Goal: Navigation & Orientation: Find specific page/section

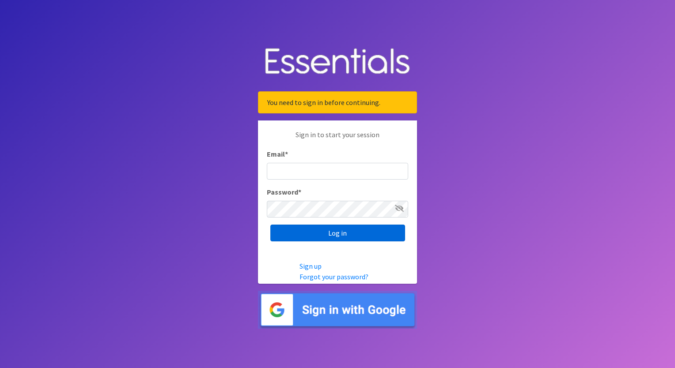
type input "Courtney.Moore@chail.org"
click at [325, 235] on input "Log in" at bounding box center [337, 233] width 135 height 17
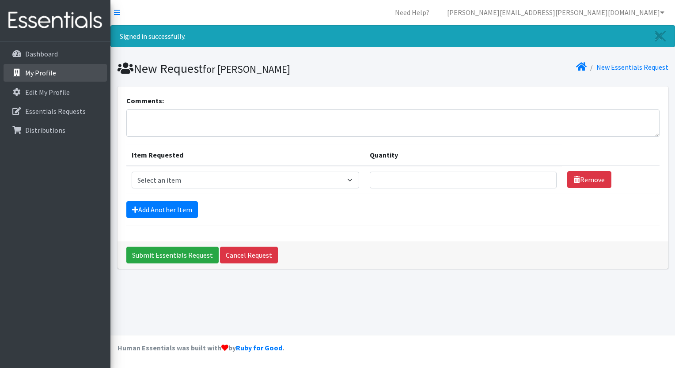
click at [53, 71] on p "My Profile" at bounding box center [40, 72] width 31 height 9
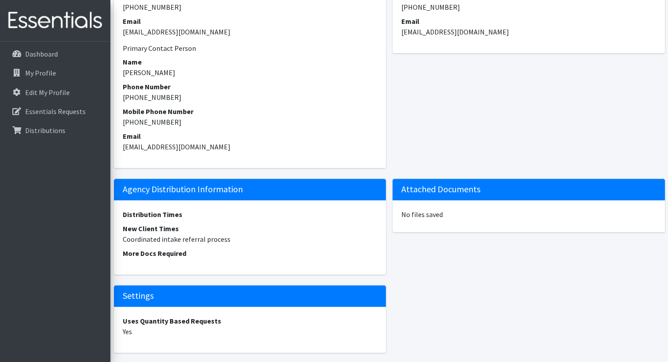
scroll to position [1215, 0]
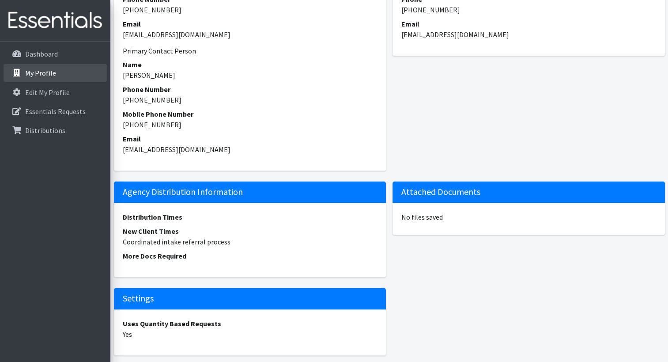
click at [51, 80] on link "My Profile" at bounding box center [55, 73] width 103 height 18
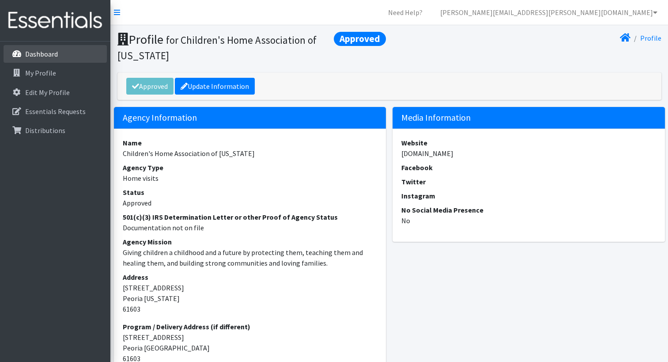
click at [52, 53] on p "Dashboard" at bounding box center [41, 53] width 33 height 9
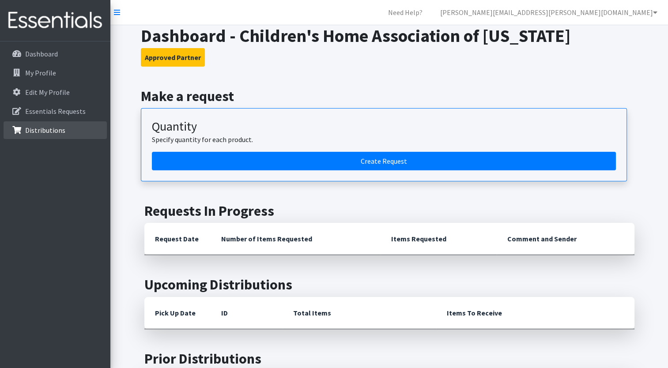
click at [43, 133] on p "Distributions" at bounding box center [45, 130] width 40 height 9
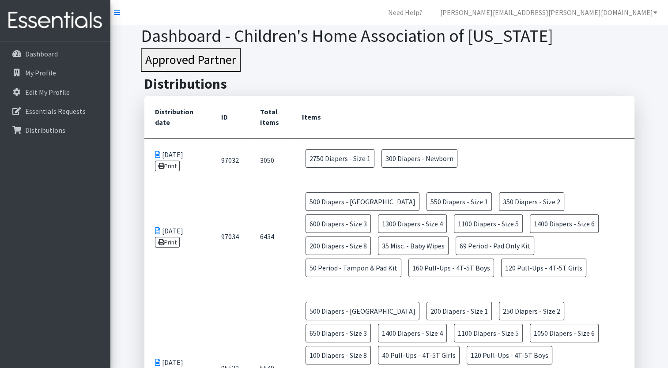
click at [274, 163] on td "3050" at bounding box center [271, 160] width 42 height 44
